Goal: Transaction & Acquisition: Register for event/course

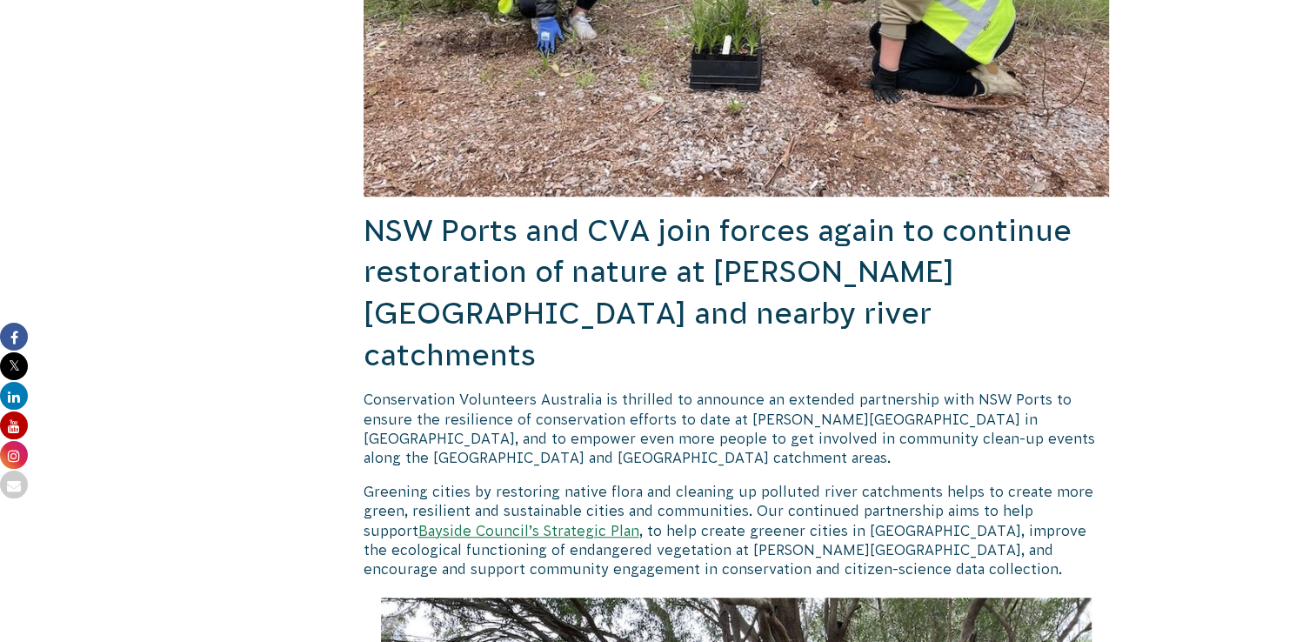
scroll to position [1173, 0]
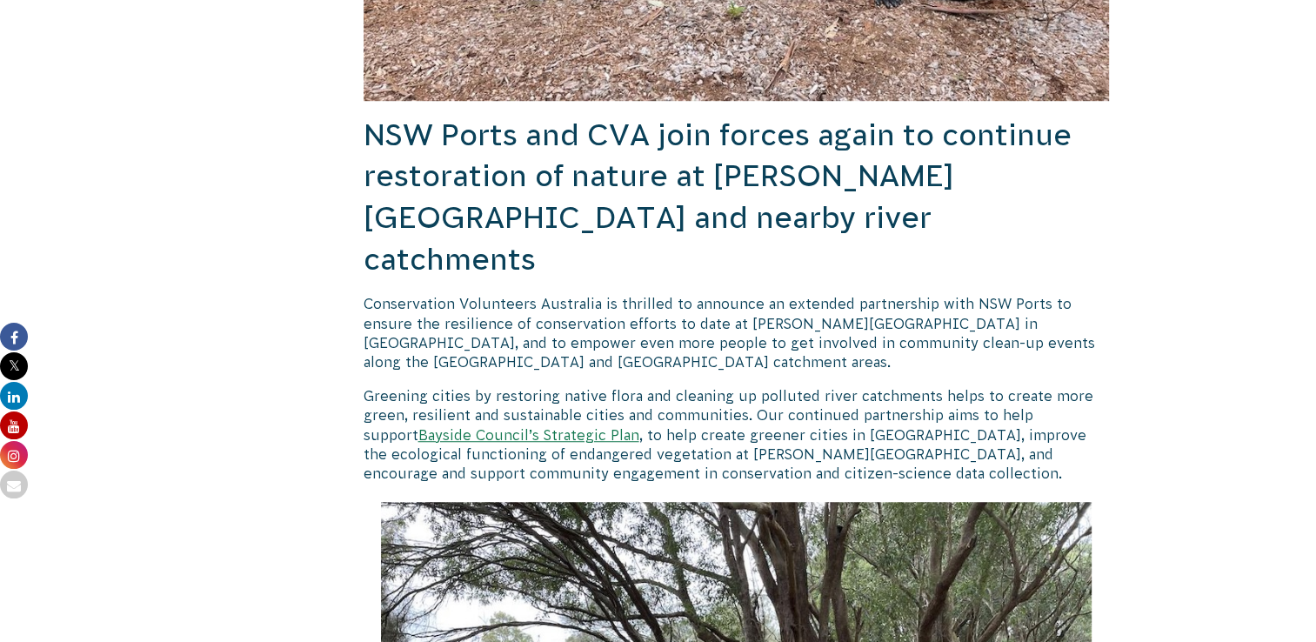
click at [492, 427] on link "Bayside Council’s Strategic Plan" at bounding box center [528, 435] width 221 height 16
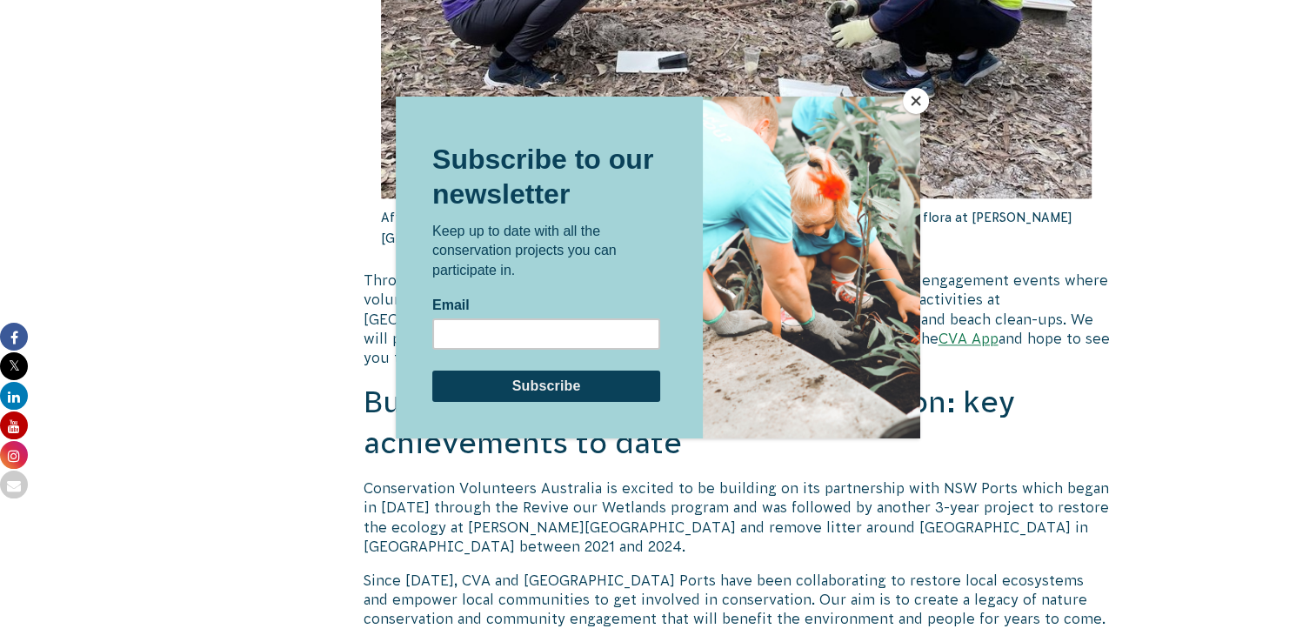
scroll to position [2015, 0]
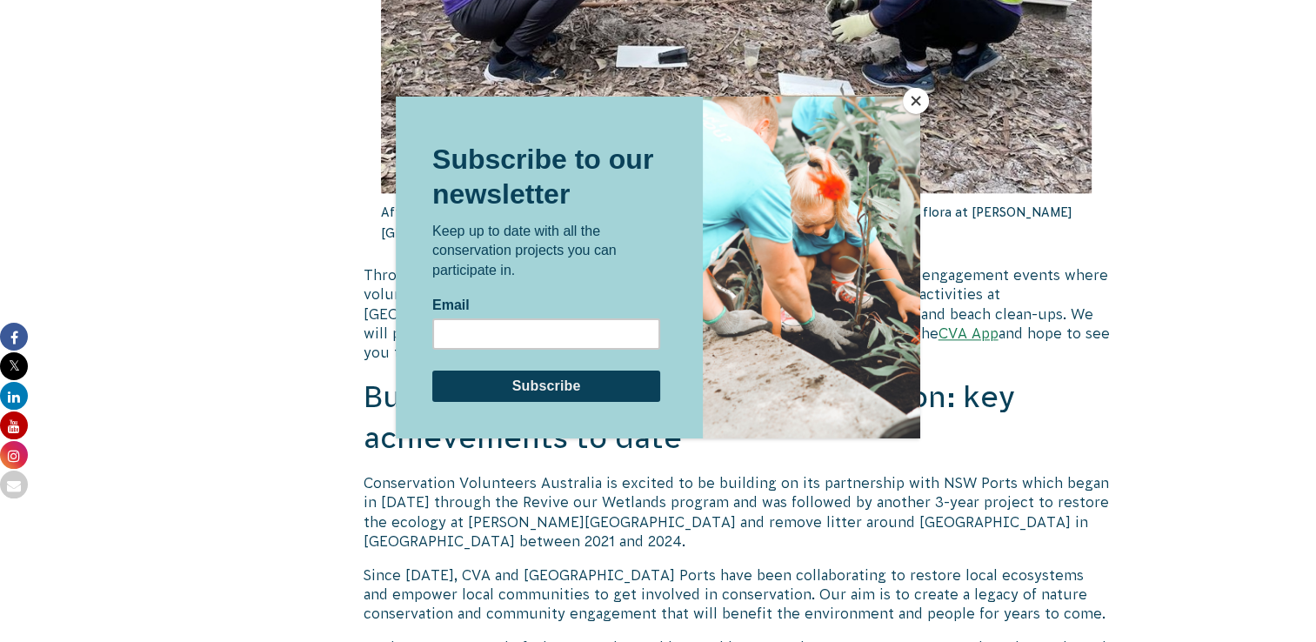
click at [915, 97] on button "Close" at bounding box center [916, 101] width 26 height 26
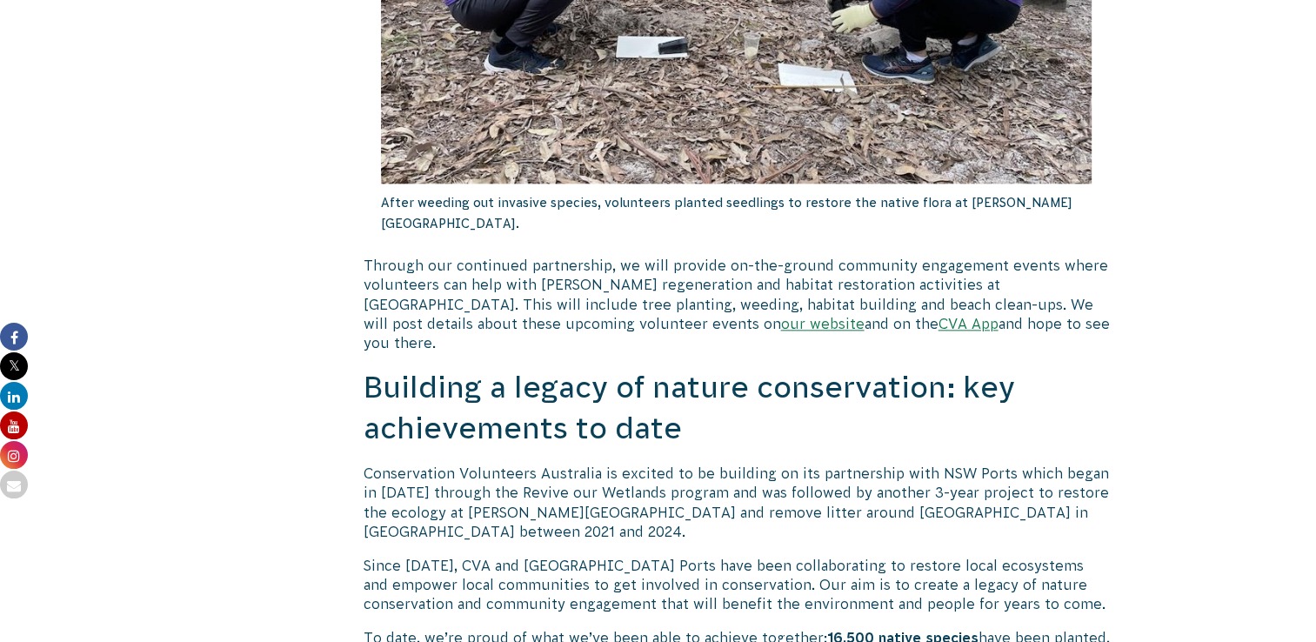
scroll to position [2025, 0]
click at [781, 315] on link "our website" at bounding box center [823, 323] width 84 height 16
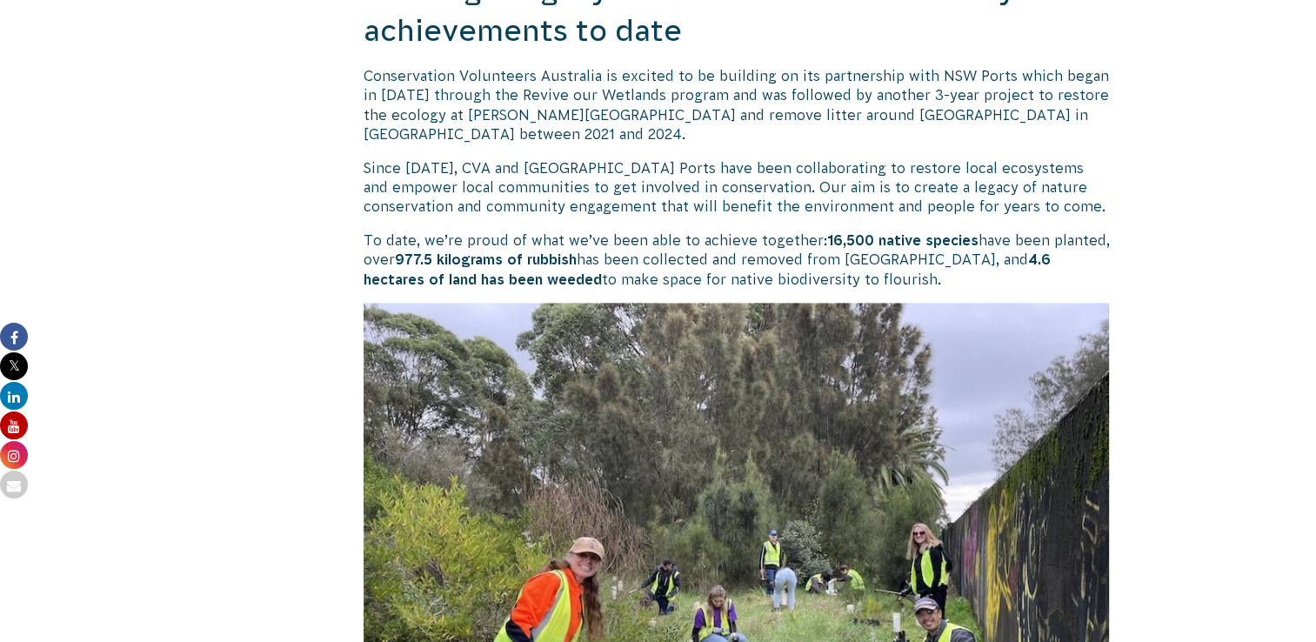
scroll to position [2424, 0]
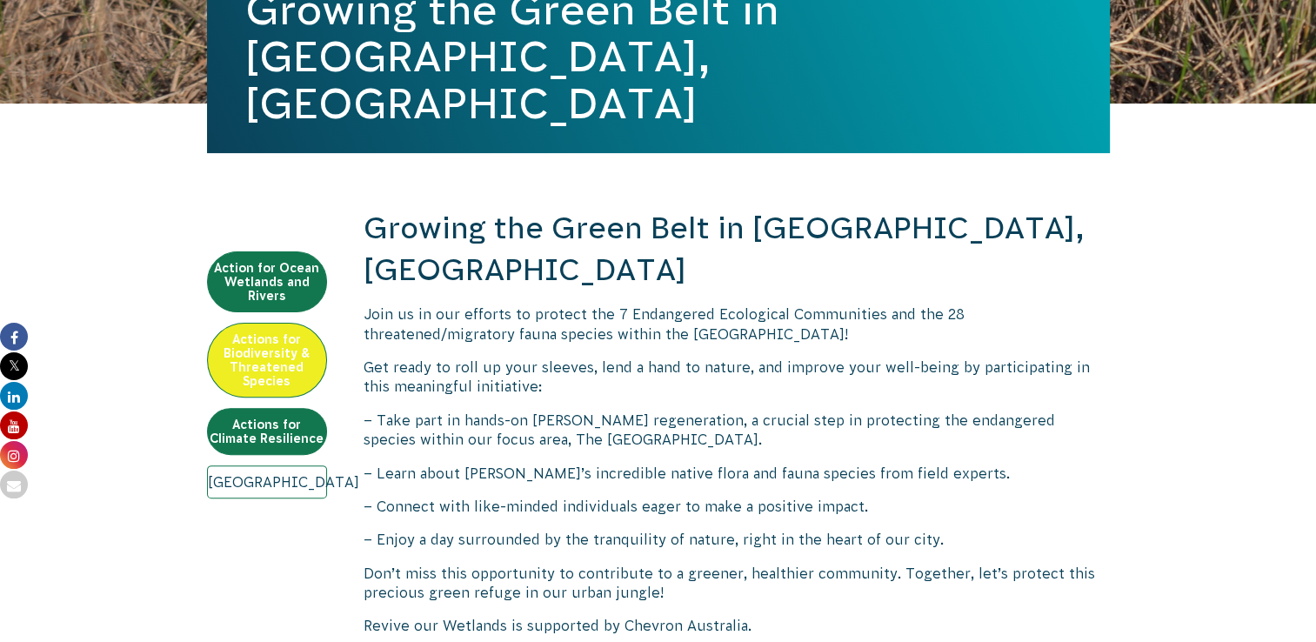
scroll to position [459, 0]
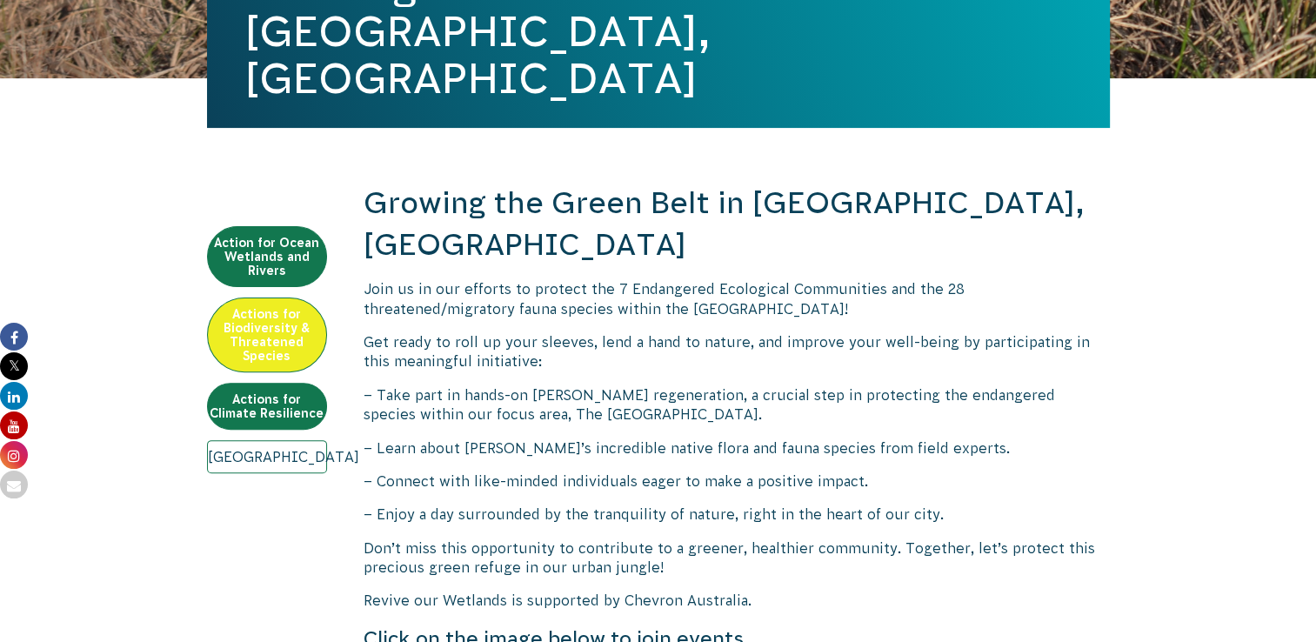
click at [484, 540] on span "Don’t miss this opportunity to contribute to a greener, healthier community. To…" at bounding box center [730, 557] width 732 height 35
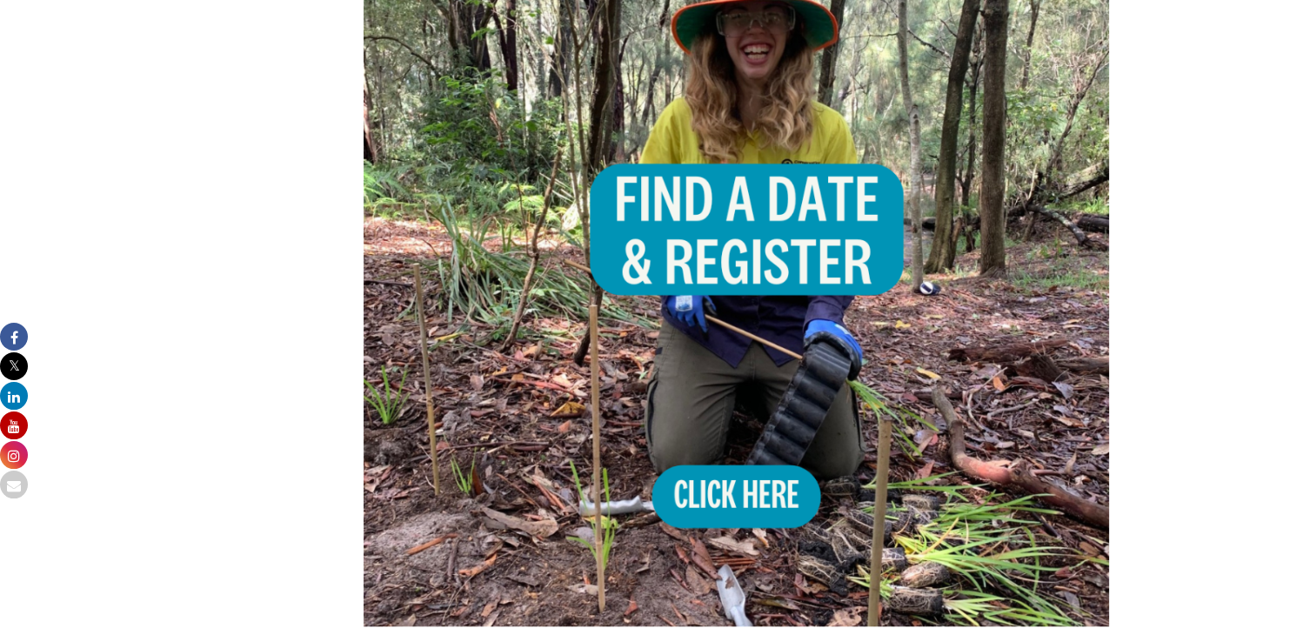
scroll to position [1293, 0]
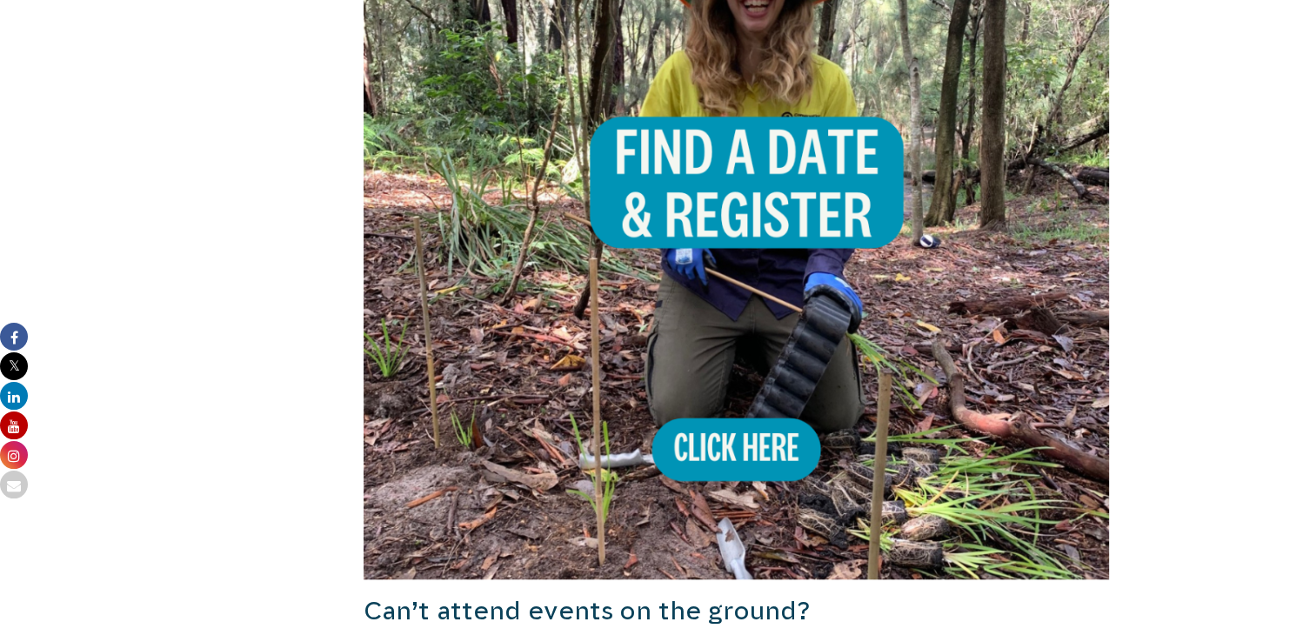
click at [746, 417] on img at bounding box center [737, 206] width 746 height 746
click at [275, 377] on div "Action for Ocean Wetlands and Rivers Actions for Biodiversity & Threatened Spec…" at bounding box center [267, 432] width 120 height 2166
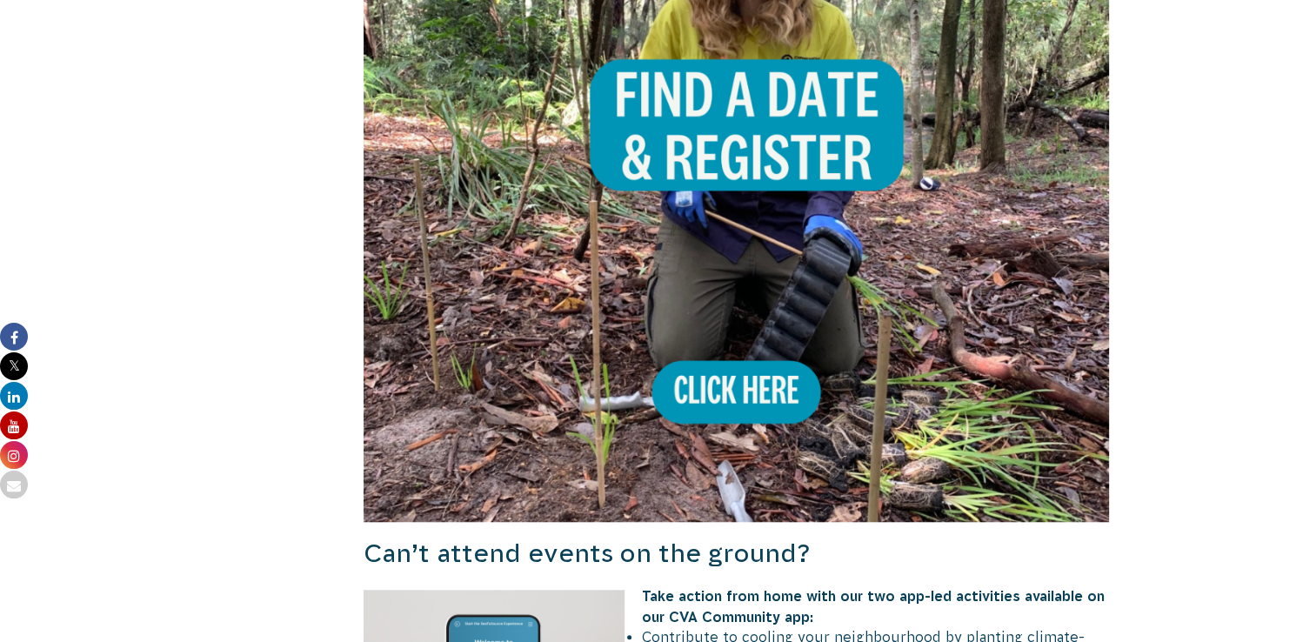
scroll to position [1353, 0]
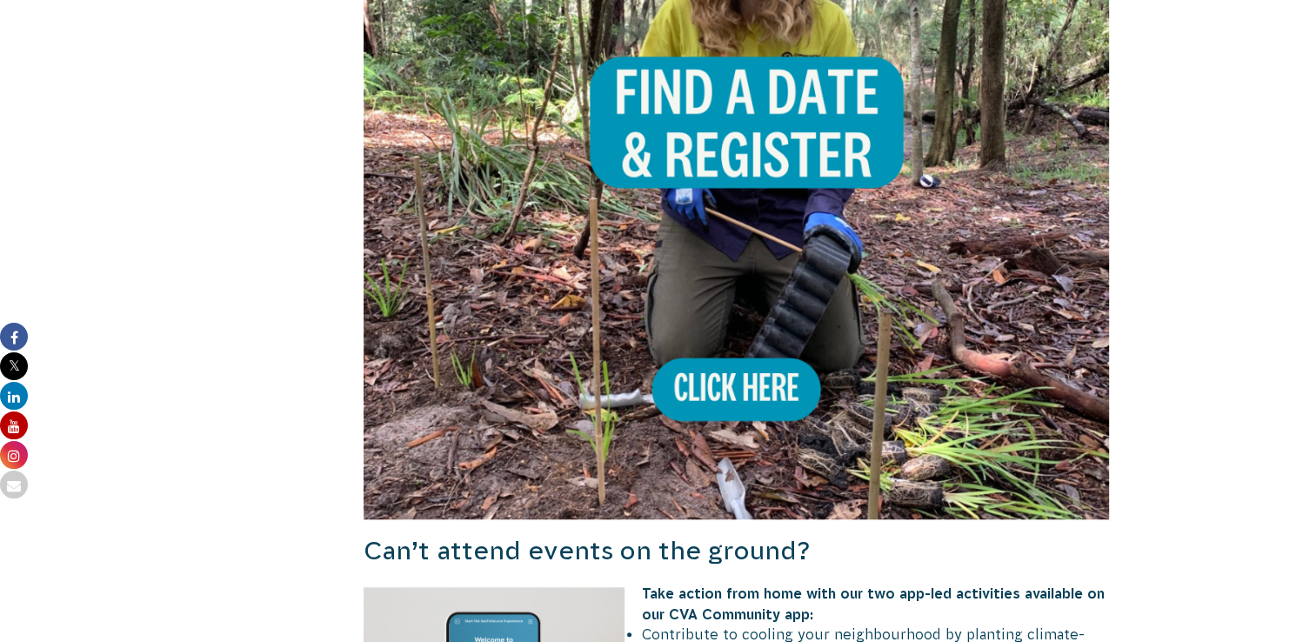
click at [1255, 207] on body "About Us Our Priorities Reconciliation Impact Our Board Our People Careers CVA …" at bounding box center [658, 523] width 1316 height 3752
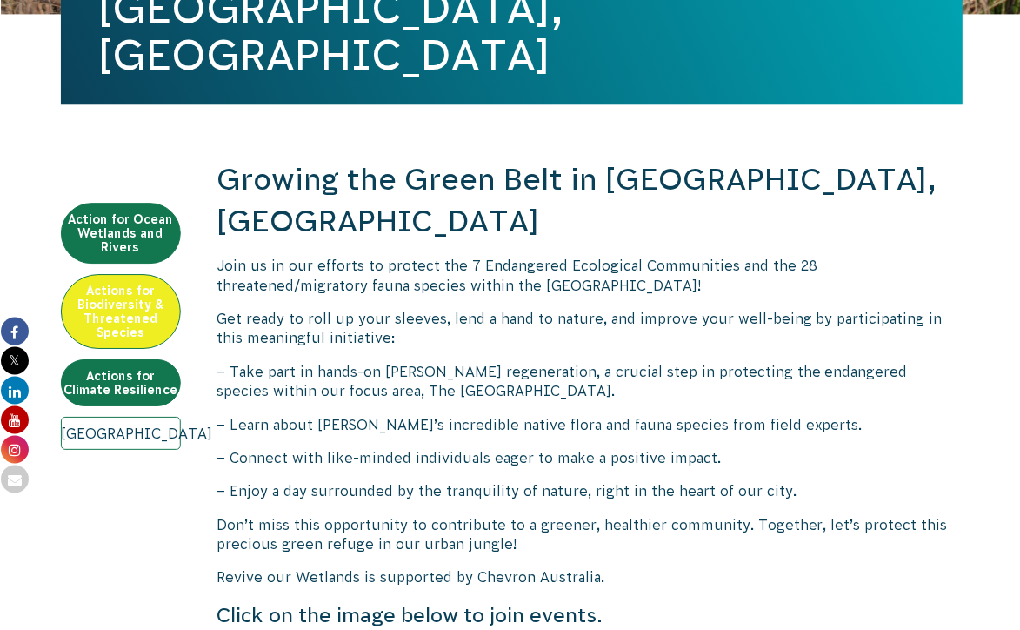
scroll to position [483, 0]
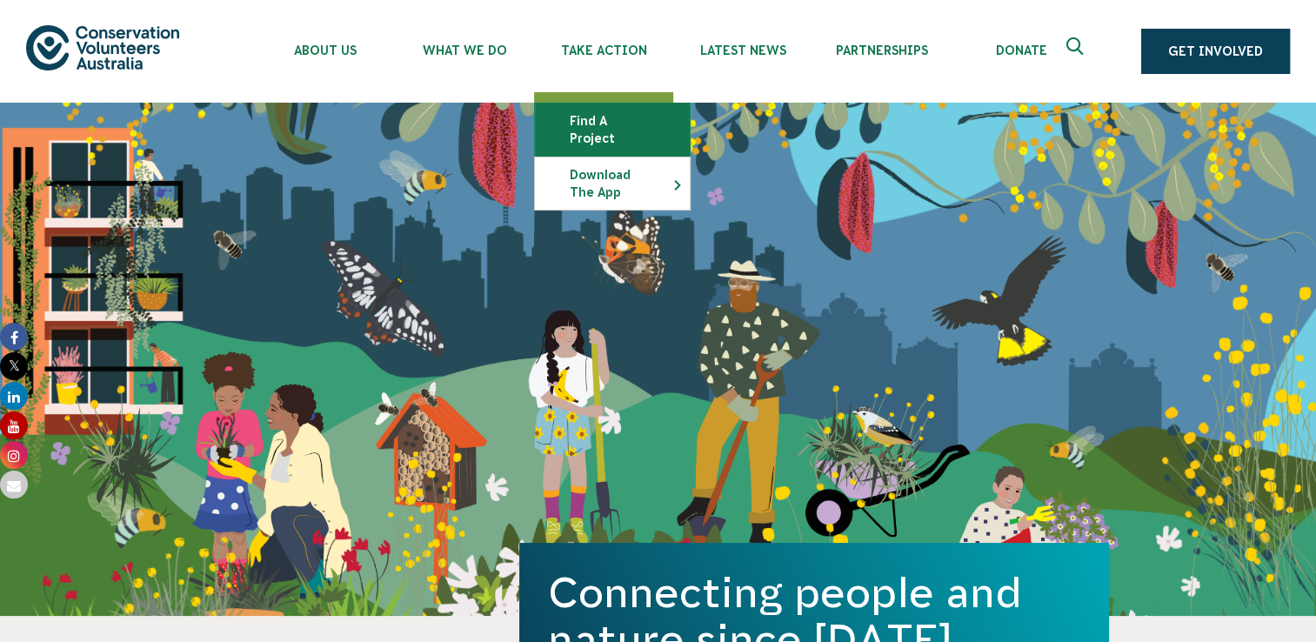
click at [657, 120] on link "Find a project" at bounding box center [612, 130] width 155 height 52
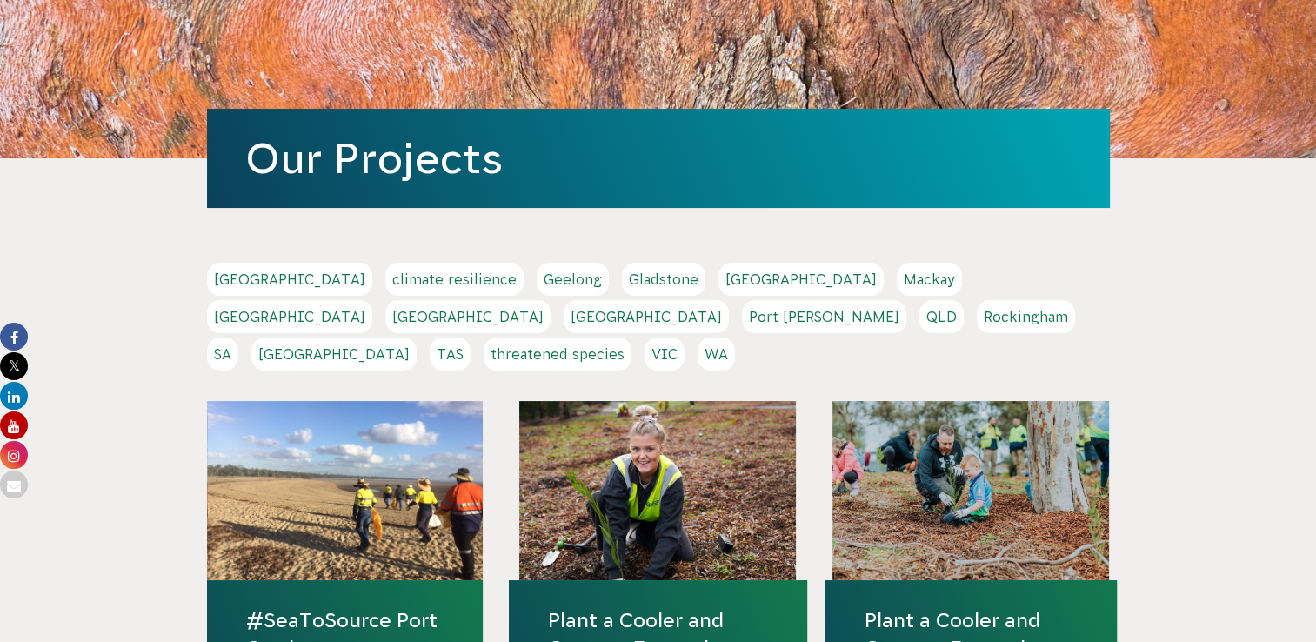
scroll to position [174, 0]
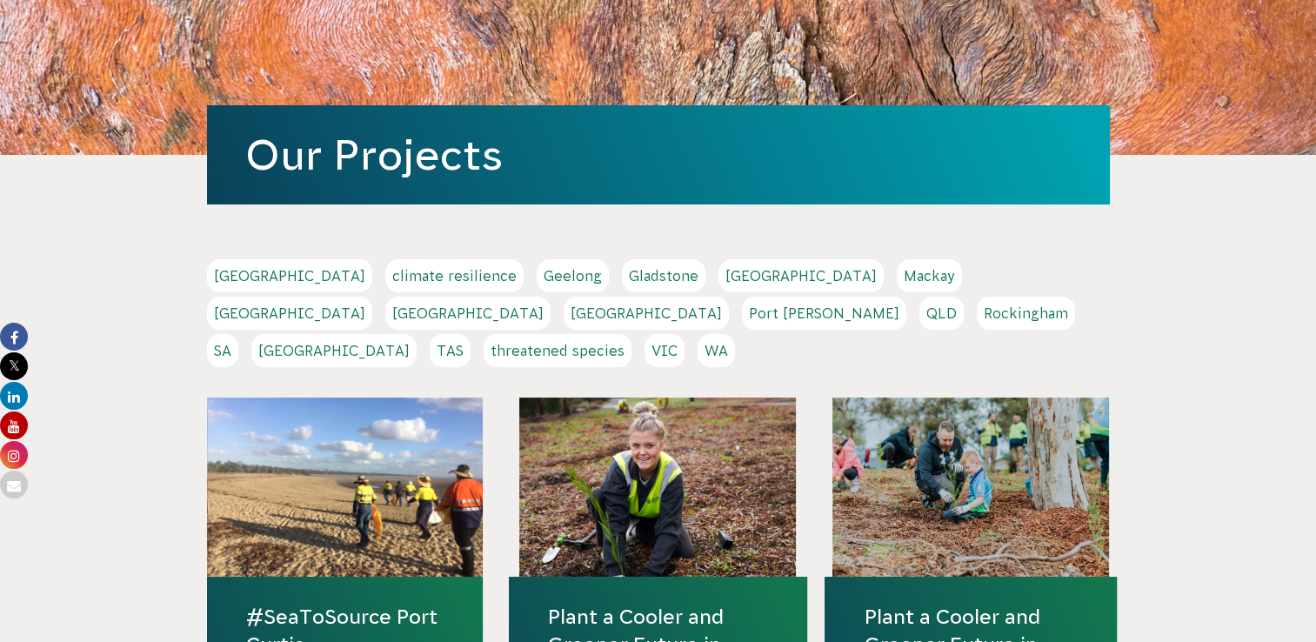
click at [417, 334] on link "[GEOGRAPHIC_DATA]" at bounding box center [333, 350] width 165 height 33
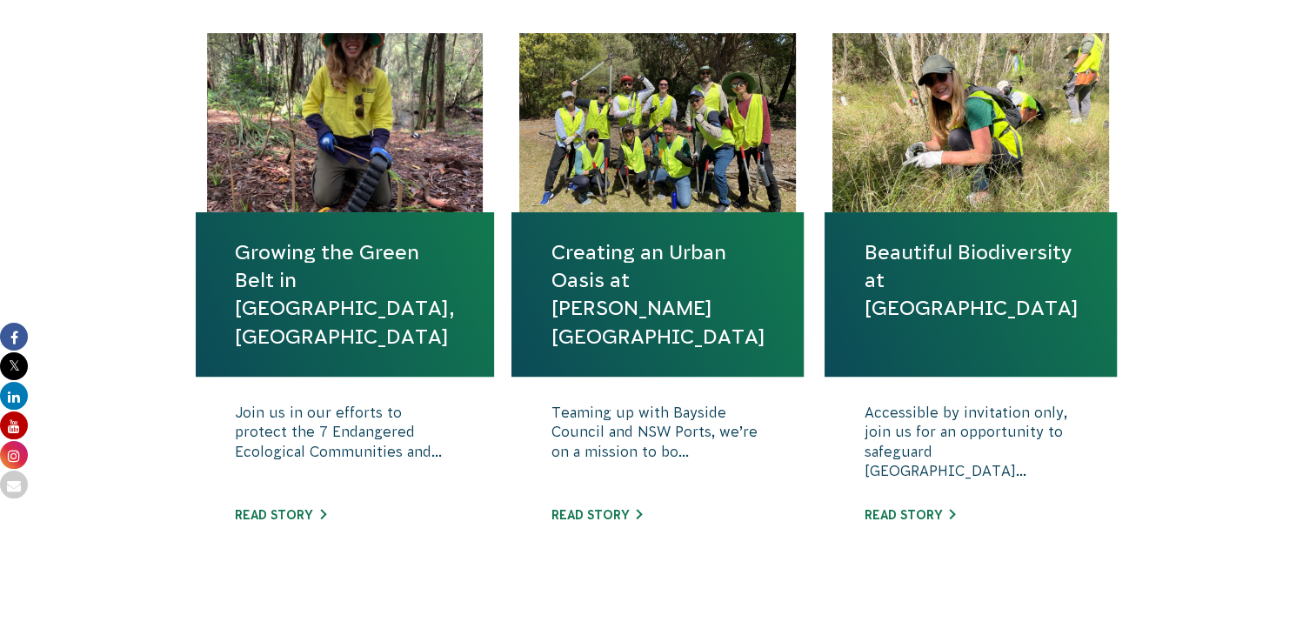
scroll to position [609, 0]
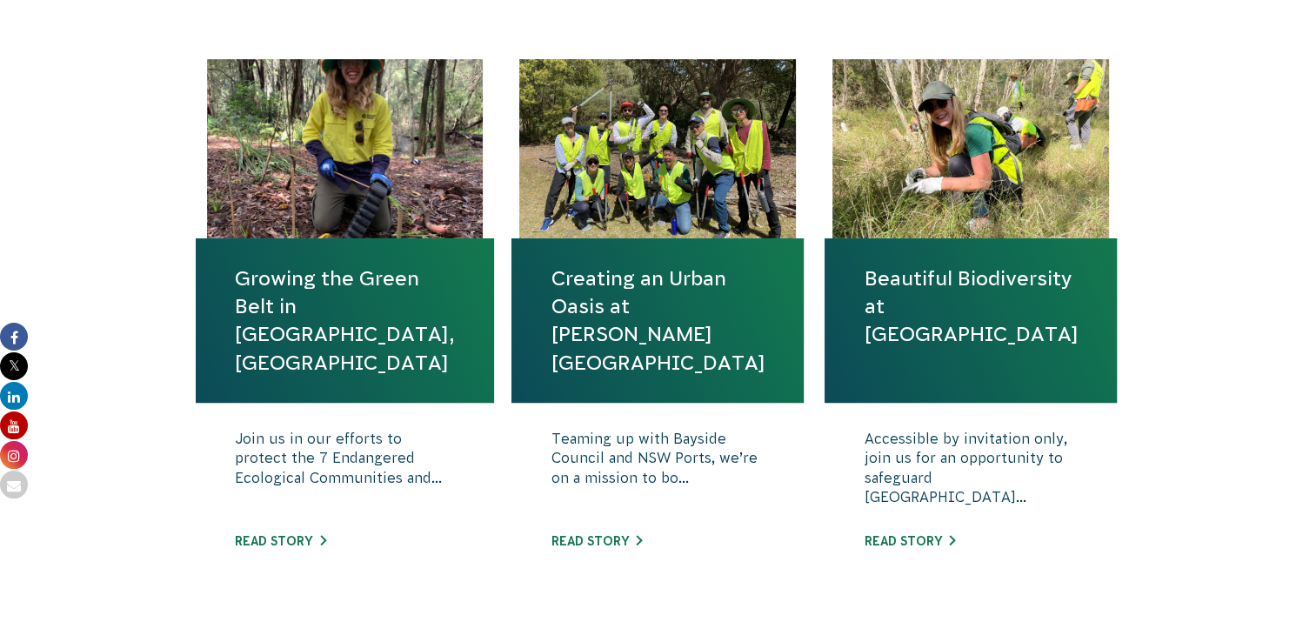
click at [632, 308] on link "Creating an Urban Oasis at [PERSON_NAME][GEOGRAPHIC_DATA]" at bounding box center [658, 320] width 214 height 112
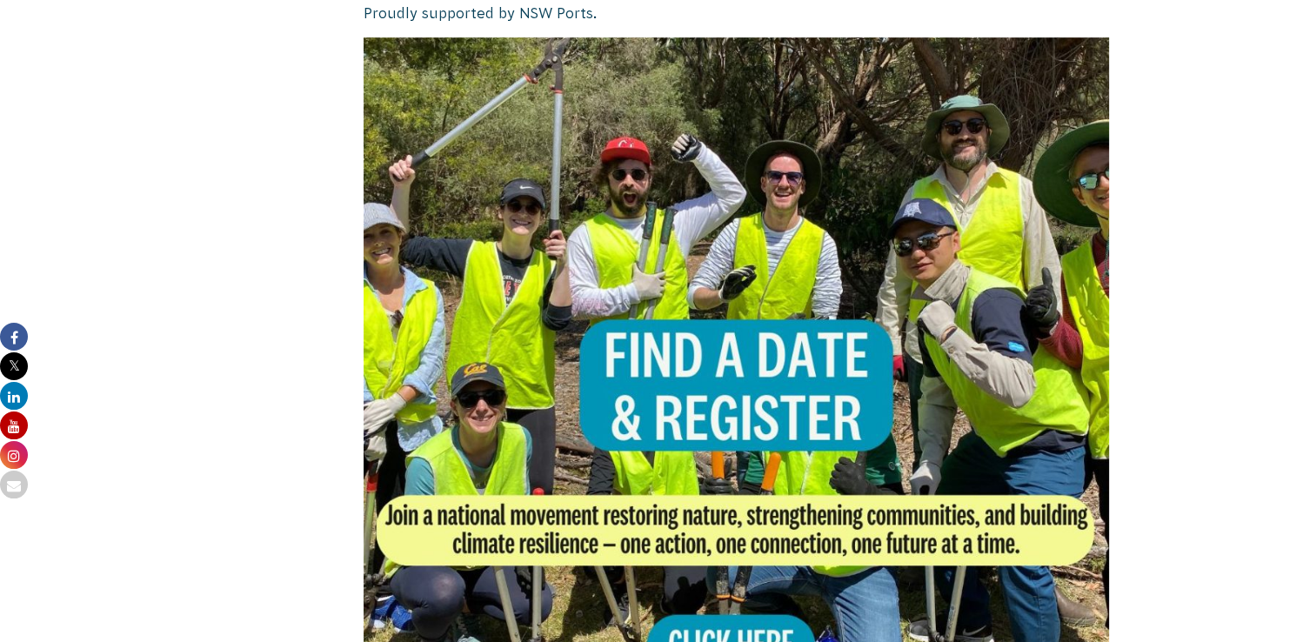
scroll to position [1218, 0]
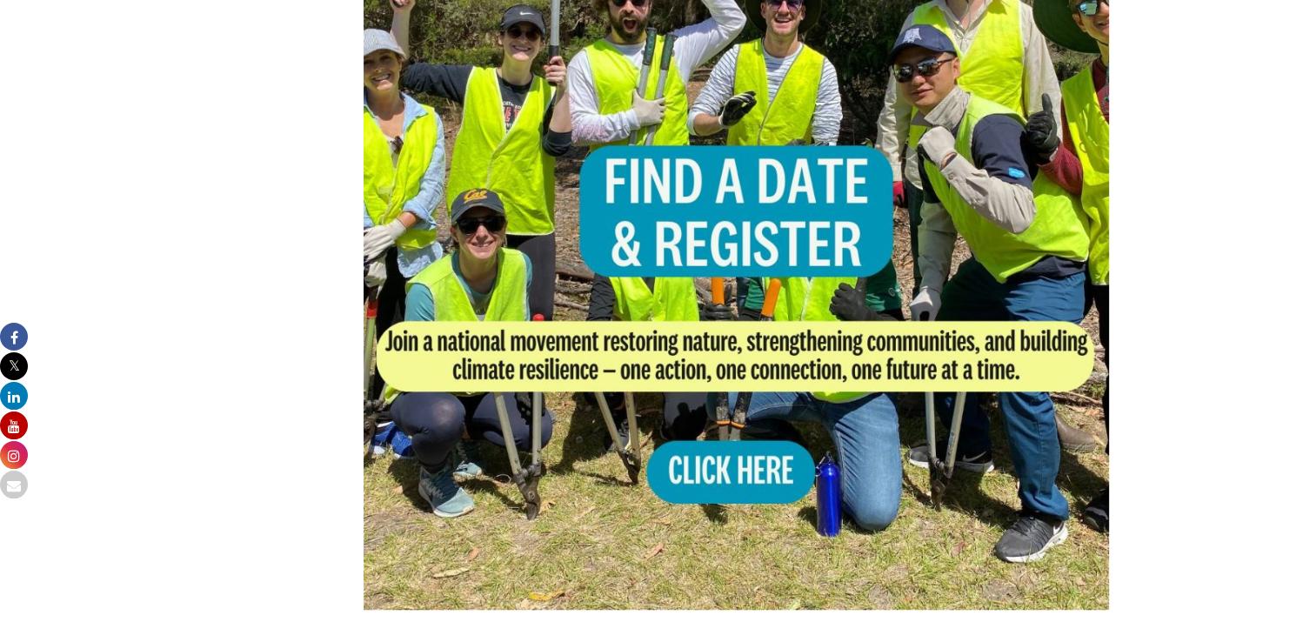
click at [717, 439] on img at bounding box center [737, 236] width 746 height 746
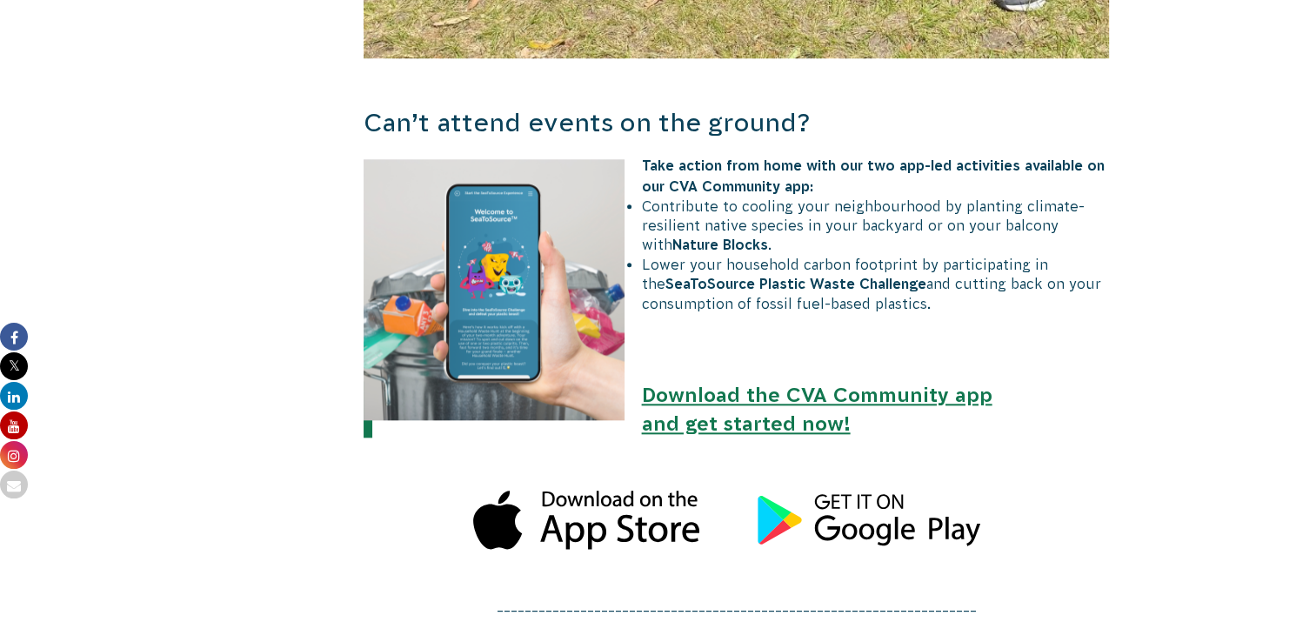
scroll to position [1914, 0]
